Goal: Task Accomplishment & Management: Manage account settings

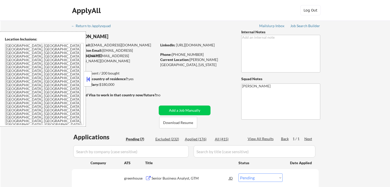
select select ""pending""
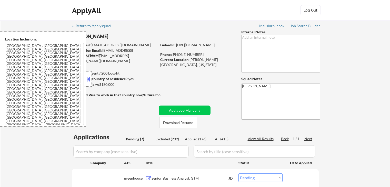
select select ""pending""
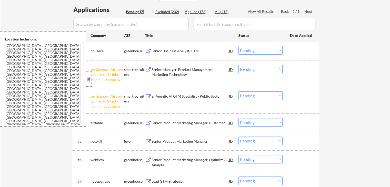
scroll to position [128, 0]
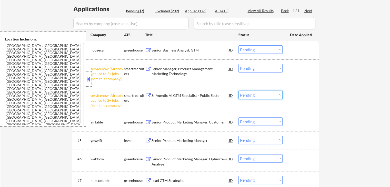
drag, startPoint x: 260, startPoint y: 94, endPoint x: 262, endPoint y: 97, distance: 4.4
click at [261, 94] on select "Choose an option... Pending Applied Excluded (Questions) Excluded (Expired) Exc…" at bounding box center [261, 95] width 44 height 8
click at [239, 91] on select "Choose an option... Pending Applied Excluded (Questions) Excluded (Expired) Exc…" at bounding box center [261, 95] width 44 height 8
click at [261, 67] on select "Choose an option... Pending Applied Excluded (Questions) Excluded (Expired) Exc…" at bounding box center [261, 68] width 44 height 8
select select ""pending""
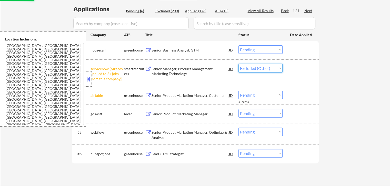
click at [239, 64] on select "Choose an option... Pending Applied Excluded (Questions) Excluded (Expired) Exc…" at bounding box center [261, 68] width 44 height 8
select select ""pending""
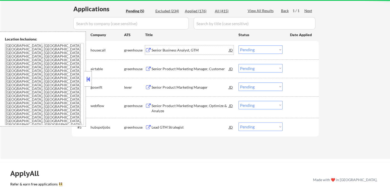
click at [168, 51] on div "Senior Business Analyst, GTM" at bounding box center [190, 50] width 77 height 5
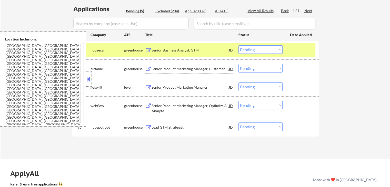
click at [160, 66] on div "Senior Product Marketing Manager, Customer" at bounding box center [190, 68] width 77 height 9
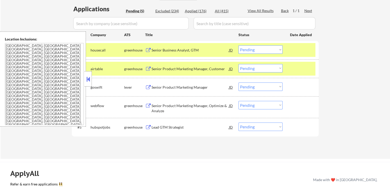
drag, startPoint x: 154, startPoint y: 86, endPoint x: 156, endPoint y: 94, distance: 8.3
click at [154, 86] on div "Senior Product Marketing Manager" at bounding box center [190, 87] width 77 height 5
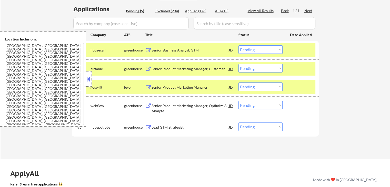
click at [160, 107] on div "Senior Product Marketing Manager, Optimize & Analyze" at bounding box center [190, 108] width 77 height 10
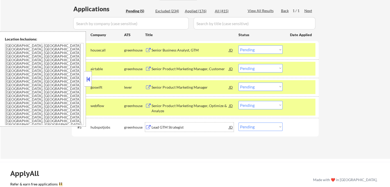
click at [158, 127] on div "Lead GTM Strategist" at bounding box center [190, 127] width 77 height 5
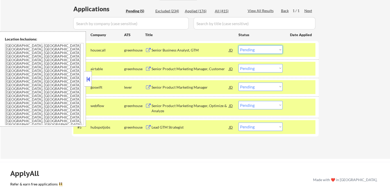
click at [254, 49] on select "Choose an option... Pending Applied Excluded (Questions) Excluded (Expired) Exc…" at bounding box center [261, 49] width 44 height 8
click at [239, 45] on select "Choose an option... Pending Applied Excluded (Questions) Excluded (Expired) Exc…" at bounding box center [261, 49] width 44 height 8
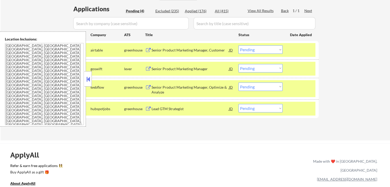
drag, startPoint x: 251, startPoint y: 47, endPoint x: 253, endPoint y: 53, distance: 6.4
click at [251, 47] on select "Choose an option... Pending Applied Excluded (Questions) Excluded (Expired) Exc…" at bounding box center [261, 49] width 44 height 8
click at [239, 45] on select "Choose an option... Pending Applied Excluded (Questions) Excluded (Expired) Exc…" at bounding box center [261, 49] width 44 height 8
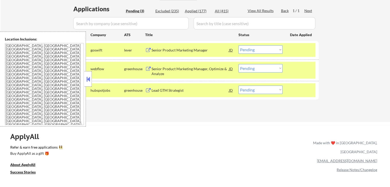
scroll to position [103, 0]
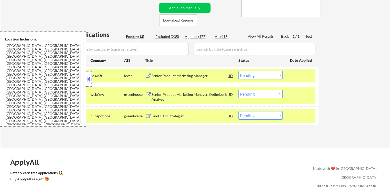
click at [258, 76] on select "Choose an option... Pending Applied Excluded (Questions) Excluded (Expired) Exc…" at bounding box center [261, 75] width 44 height 8
click at [239, 71] on select "Choose an option... Pending Applied Excluded (Questions) Excluded (Expired) Exc…" at bounding box center [261, 75] width 44 height 8
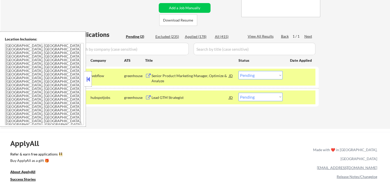
click at [260, 75] on select "Choose an option... Pending Applied Excluded (Questions) Excluded (Expired) Exc…" at bounding box center [261, 75] width 44 height 8
click at [239, 71] on select "Choose an option... Pending Applied Excluded (Questions) Excluded (Expired) Exc…" at bounding box center [261, 75] width 44 height 8
select select ""pending""
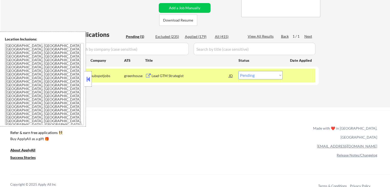
scroll to position [0, 0]
